Goal: Task Accomplishment & Management: Complete application form

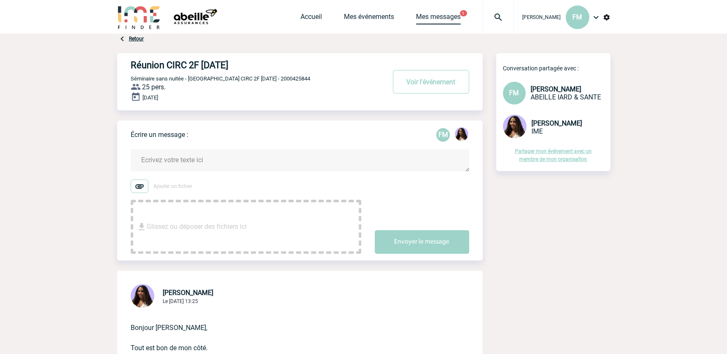
click at [419, 16] on link "Mes messages" at bounding box center [438, 19] width 45 height 12
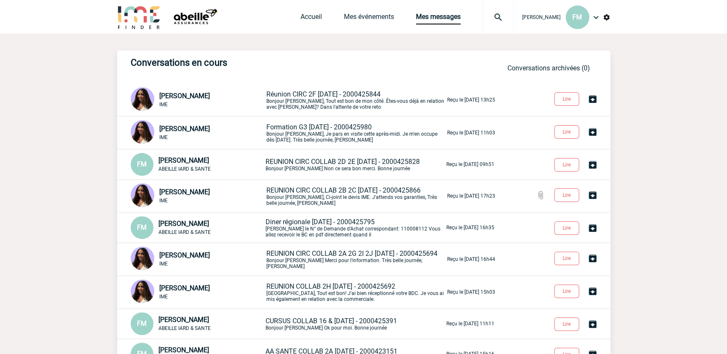
click at [330, 97] on span "Réunion CIRC 2F 20/10/2025 - 2000425844" at bounding box center [323, 94] width 114 height 8
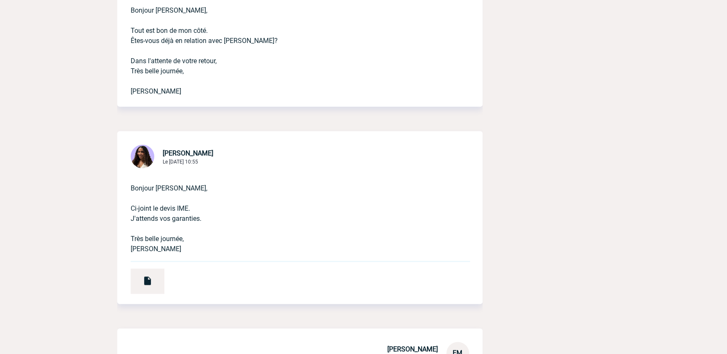
scroll to position [383, 0]
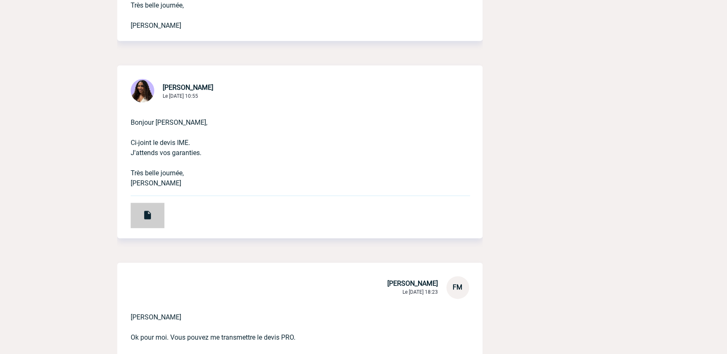
click at [145, 218] on img at bounding box center [148, 215] width 10 height 10
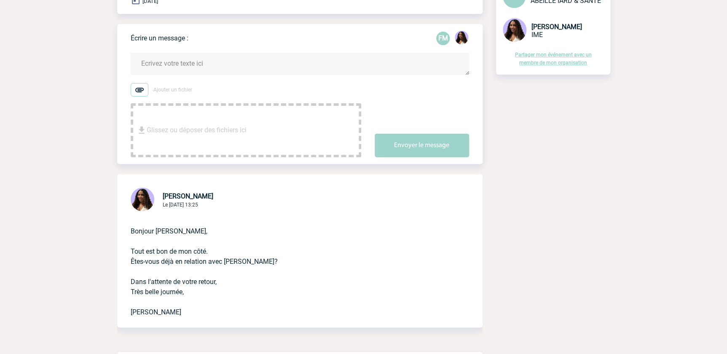
scroll to position [0, 0]
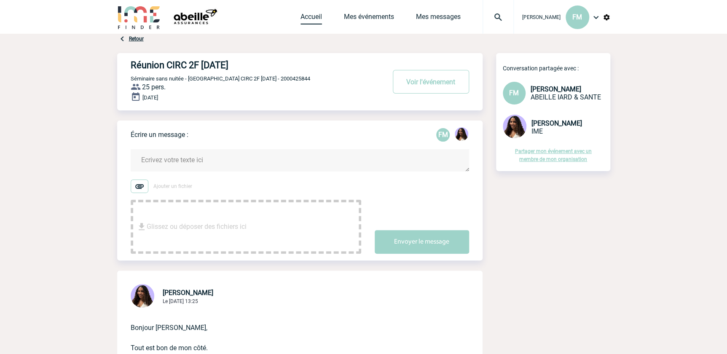
click at [303, 16] on link "Accueil" at bounding box center [312, 19] width 22 height 12
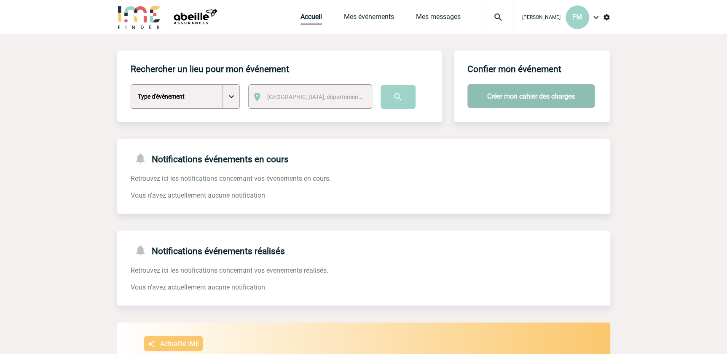
click at [536, 96] on button "Créer mon cahier des charges" at bounding box center [531, 96] width 127 height 24
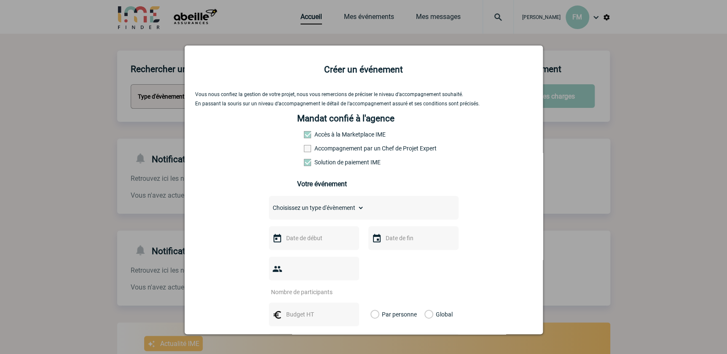
click at [351, 209] on select "Choisissez un type d'évènement Séminaire avec nuitée Séminaire sans nuitée Repa…" at bounding box center [316, 208] width 95 height 12
select select "4"
click at [269, 205] on select "Choisissez un type d'évènement Séminaire avec nuitée Séminaire sans nuitée Repa…" at bounding box center [316, 208] width 95 height 12
click at [302, 240] on input "text" at bounding box center [313, 238] width 58 height 11
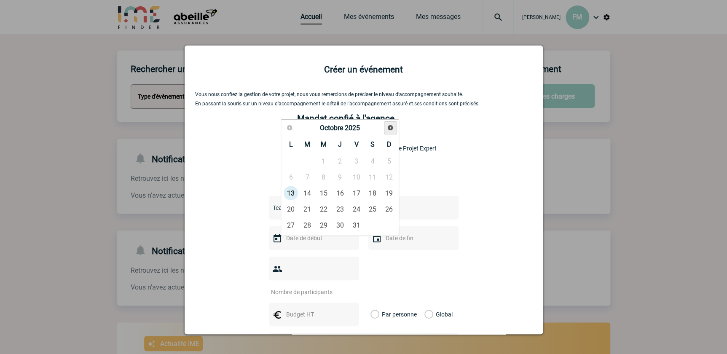
click at [391, 128] on span "Suivant" at bounding box center [390, 127] width 7 height 7
click at [338, 175] on link "11" at bounding box center [340, 176] width 16 height 15
type input "11-12-2025"
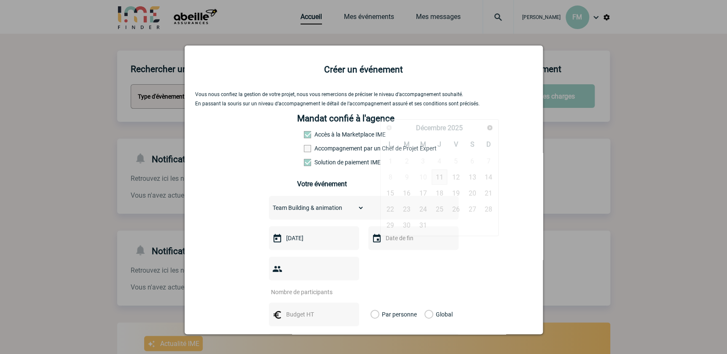
click at [403, 242] on input "text" at bounding box center [413, 238] width 58 height 11
drag, startPoint x: 439, startPoint y: 180, endPoint x: 436, endPoint y: 184, distance: 4.9
click at [440, 180] on link "11" at bounding box center [440, 176] width 16 height 15
type input "11-12-2025"
click at [291, 287] on input "number" at bounding box center [308, 292] width 79 height 11
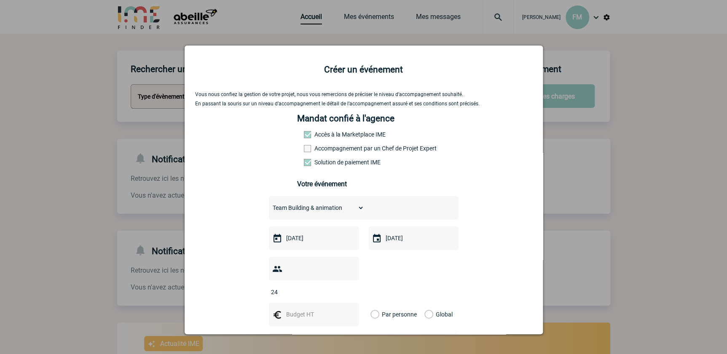
type input "24"
